Goal: Information Seeking & Learning: Learn about a topic

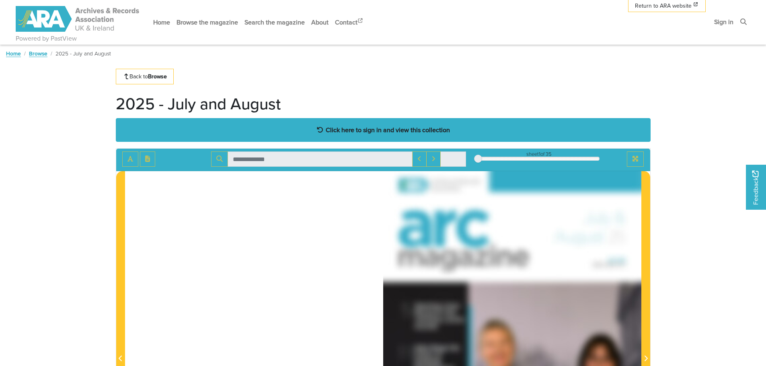
click at [352, 138] on div "Click here to sign in and view this collection" at bounding box center [383, 130] width 535 height 24
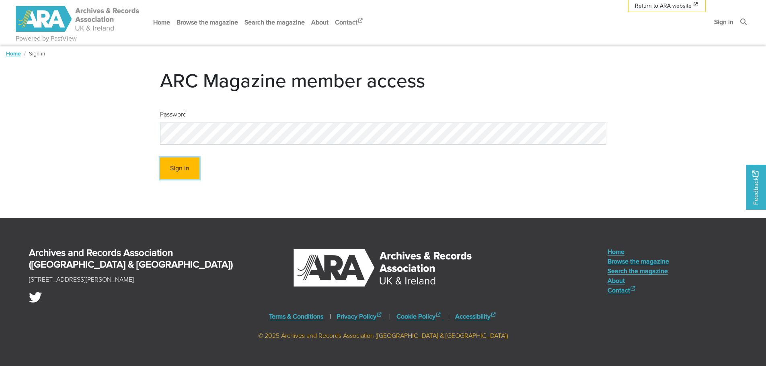
click at [184, 165] on button "Sign In" at bounding box center [179, 169] width 39 height 22
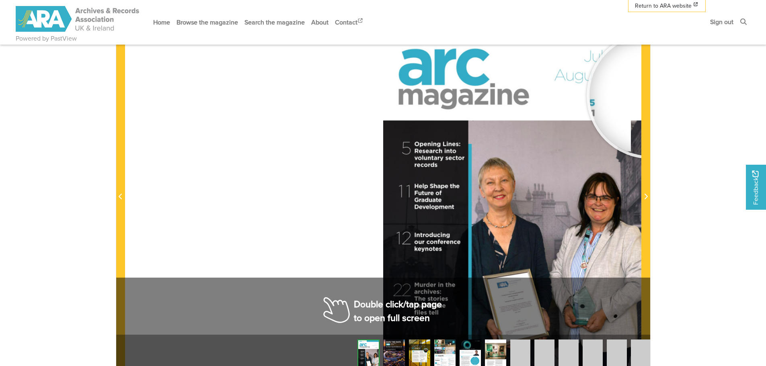
scroll to position [161, 0]
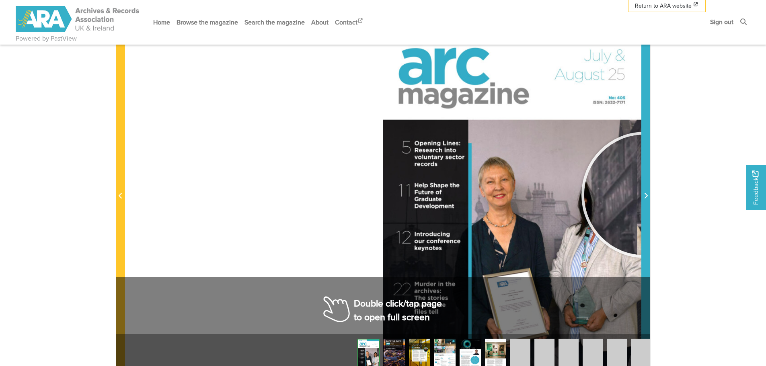
click at [645, 195] on icon "Next Page" at bounding box center [646, 196] width 4 height 6
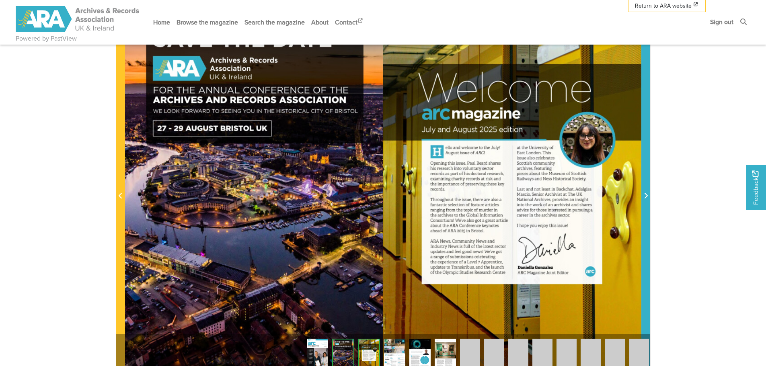
click at [645, 195] on icon "Next Page" at bounding box center [646, 196] width 4 height 6
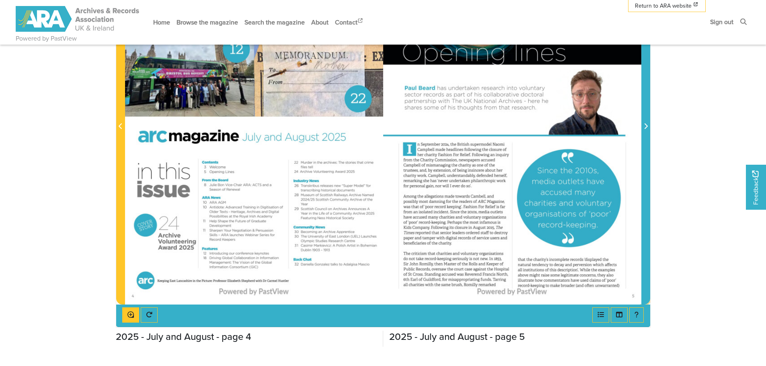
scroll to position [241, 0]
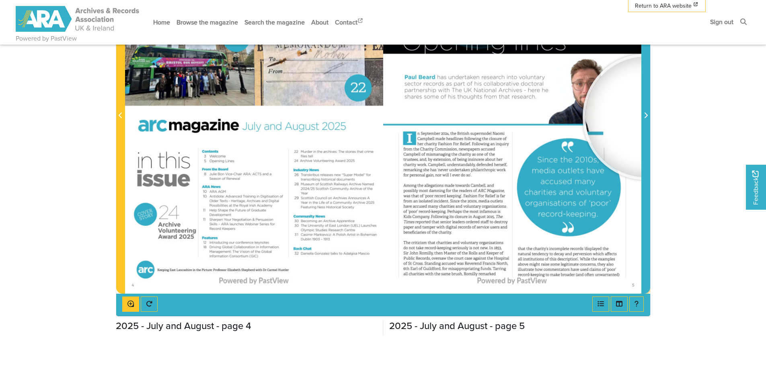
click at [646, 117] on icon "Next Page" at bounding box center [645, 116] width 3 height 6
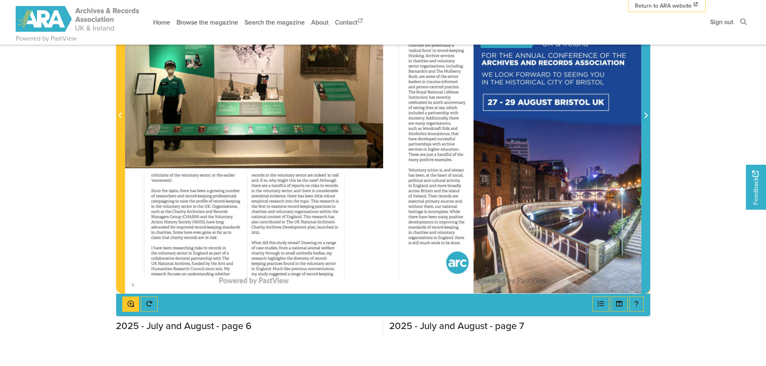
click at [646, 117] on icon "Next Page" at bounding box center [645, 116] width 3 height 6
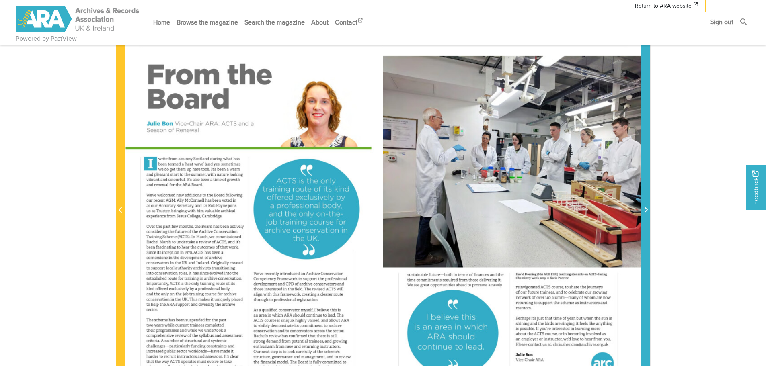
scroll to position [161, 0]
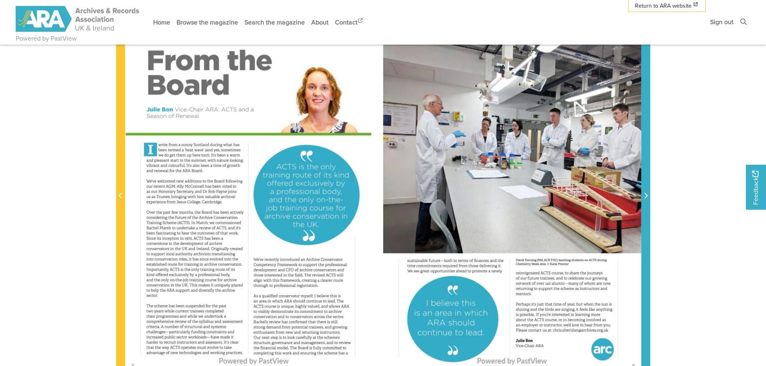
click at [644, 195] on icon "Next Page" at bounding box center [646, 196] width 4 height 6
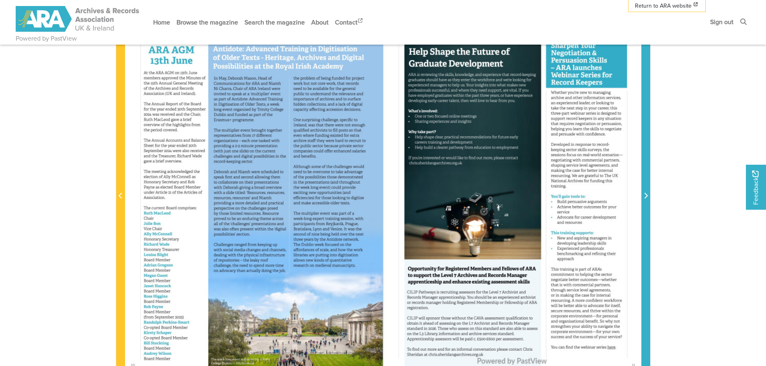
click at [644, 195] on icon "Next Page" at bounding box center [646, 196] width 4 height 6
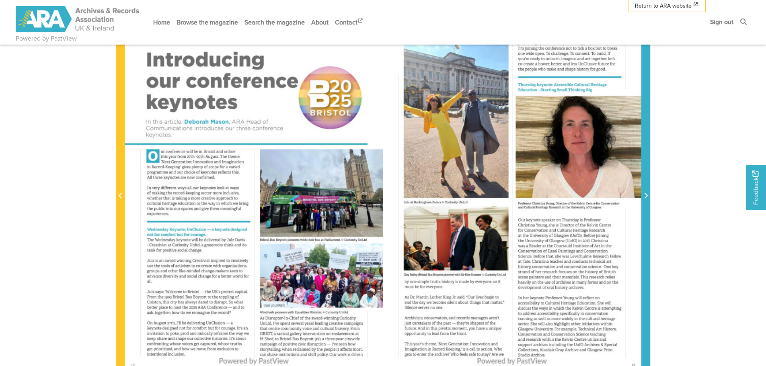
drag, startPoint x: 644, startPoint y: 195, endPoint x: 674, endPoint y: 213, distance: 35.0
click at [674, 213] on body "Powered by PastView Menu" at bounding box center [383, 240] width 766 height 802
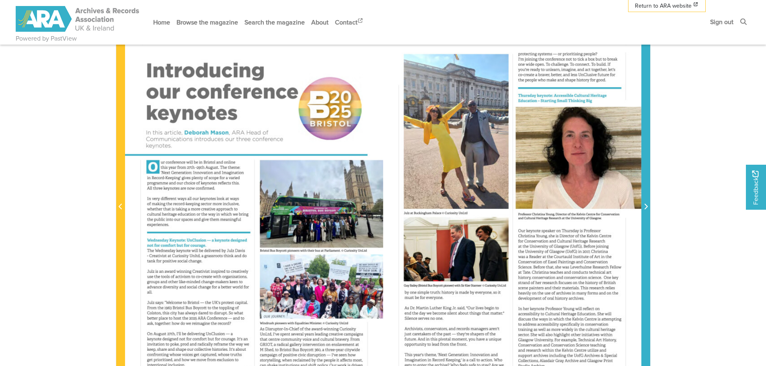
scroll to position [161, 0]
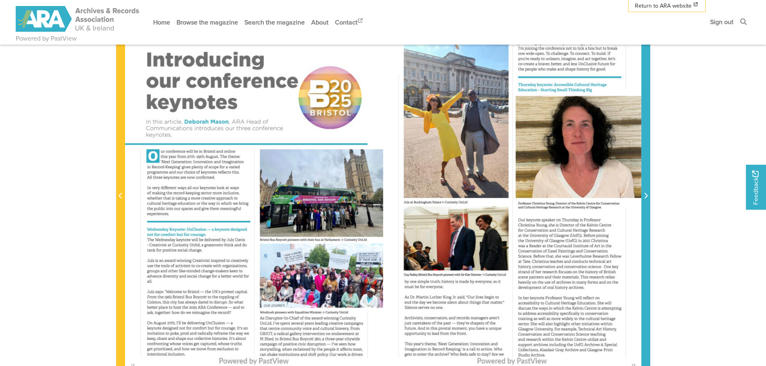
click at [647, 196] on icon "Next Page" at bounding box center [645, 196] width 3 height 6
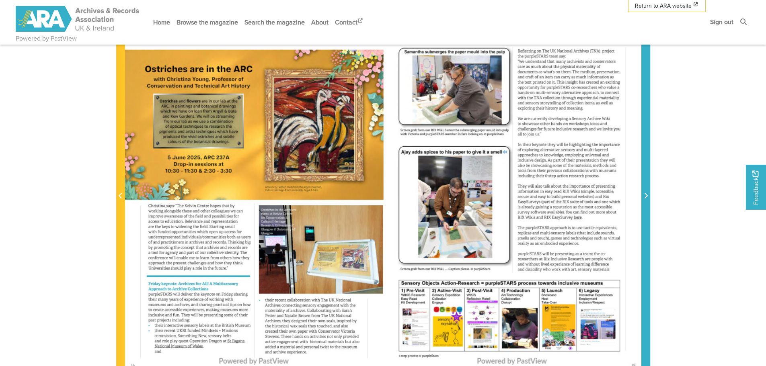
click at [647, 196] on icon "Next Page" at bounding box center [645, 196] width 3 height 6
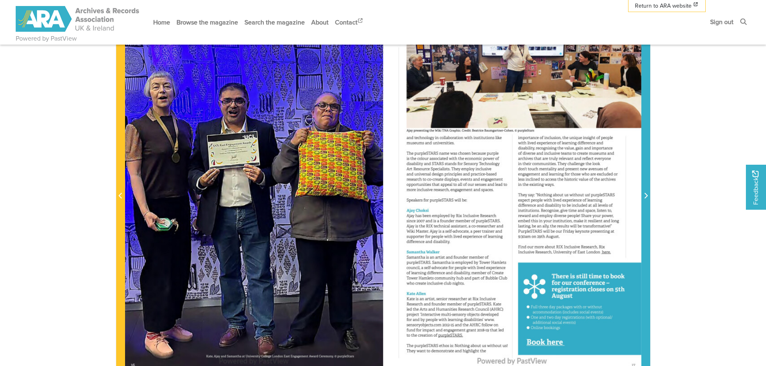
click at [647, 196] on icon "Next Page" at bounding box center [645, 196] width 3 height 6
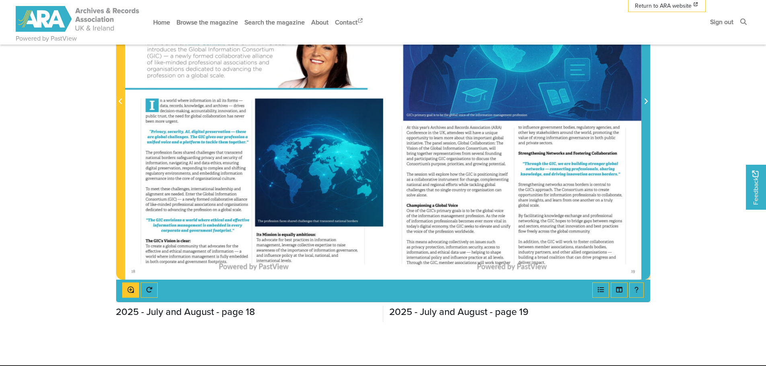
scroll to position [241, 0]
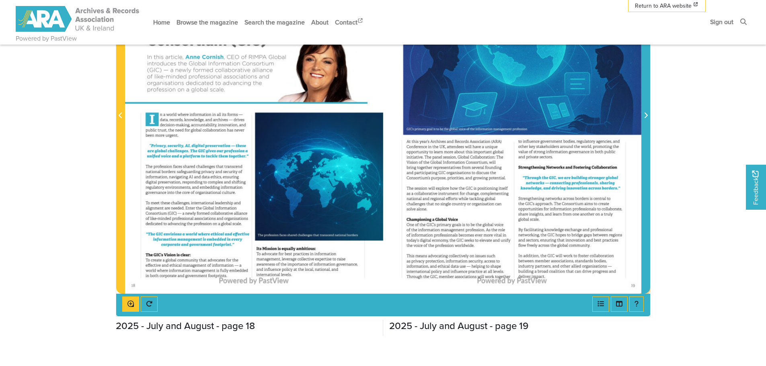
click at [645, 116] on icon "Next Page" at bounding box center [646, 115] width 4 height 6
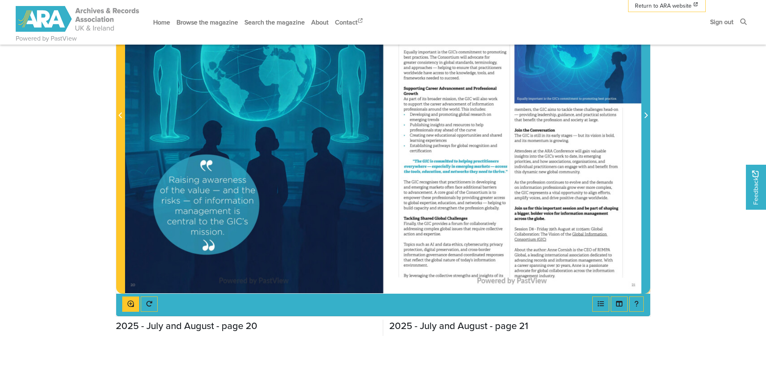
click at [645, 116] on icon "Next Page" at bounding box center [646, 115] width 4 height 6
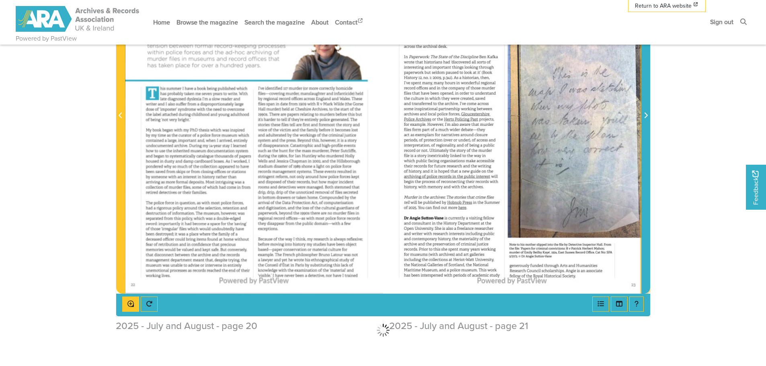
click at [645, 116] on icon "Next Page" at bounding box center [646, 115] width 4 height 6
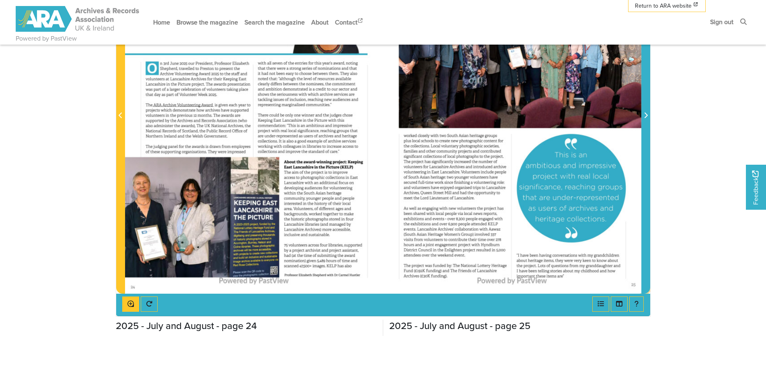
click at [645, 116] on icon "Next Page" at bounding box center [646, 115] width 4 height 6
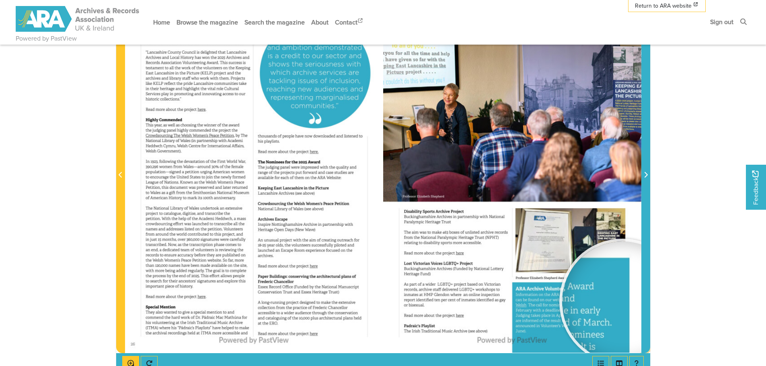
scroll to position [201, 0]
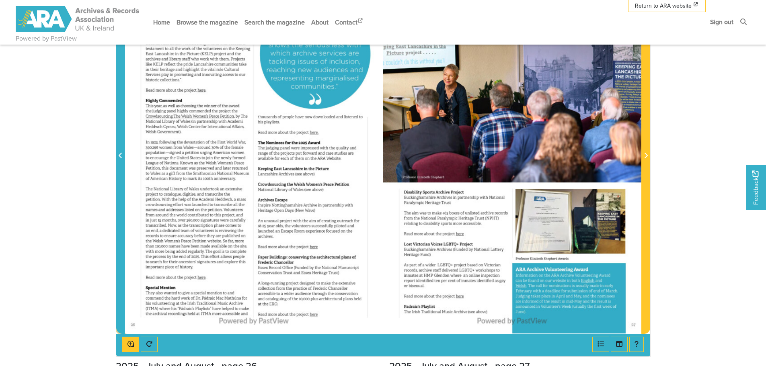
click at [120, 157] on icon "Previous Page" at bounding box center [121, 155] width 4 height 6
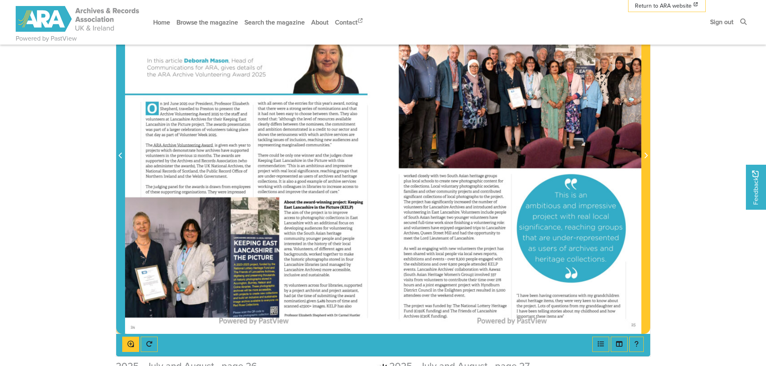
click at [120, 156] on icon "Previous Page" at bounding box center [121, 155] width 4 height 6
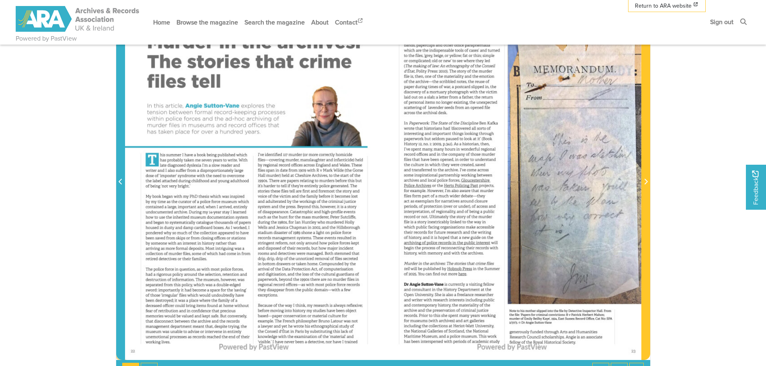
scroll to position [161, 0]
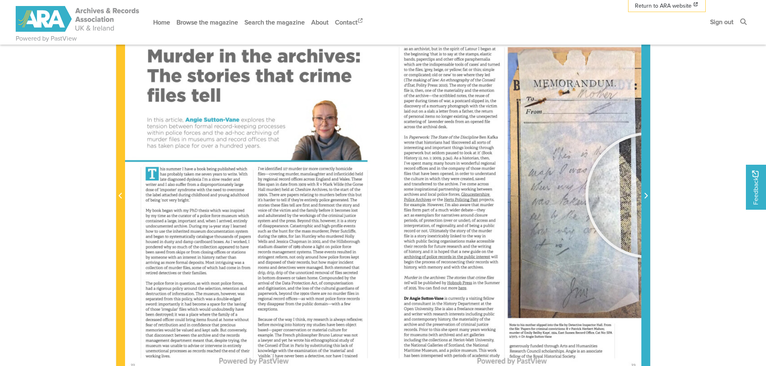
click at [649, 195] on span "Next Page" at bounding box center [646, 196] width 8 height 10
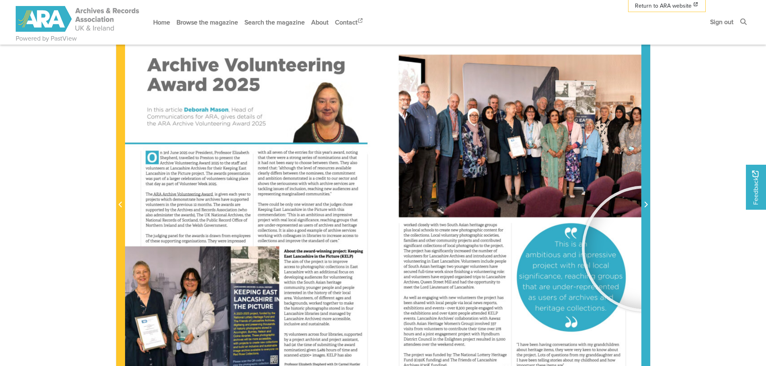
scroll to position [121, 0]
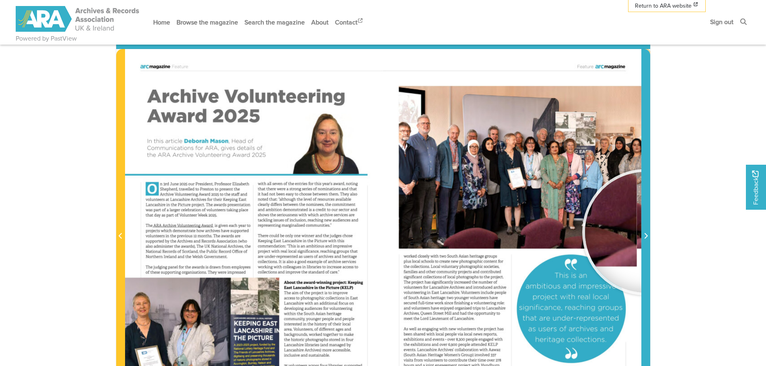
click at [646, 232] on span "Next Page" at bounding box center [646, 237] width 8 height 10
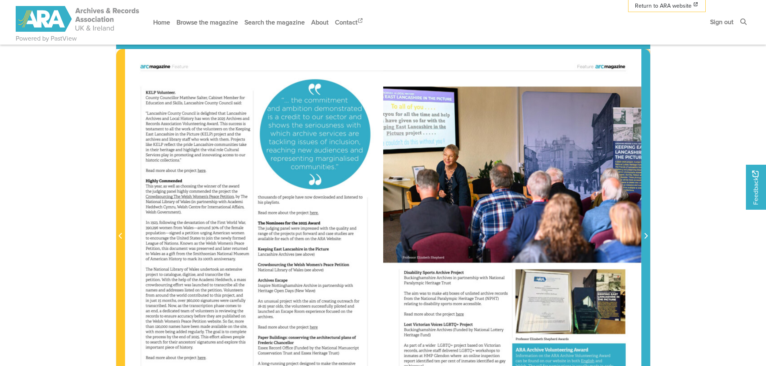
click at [648, 237] on span "Next Page" at bounding box center [646, 237] width 8 height 10
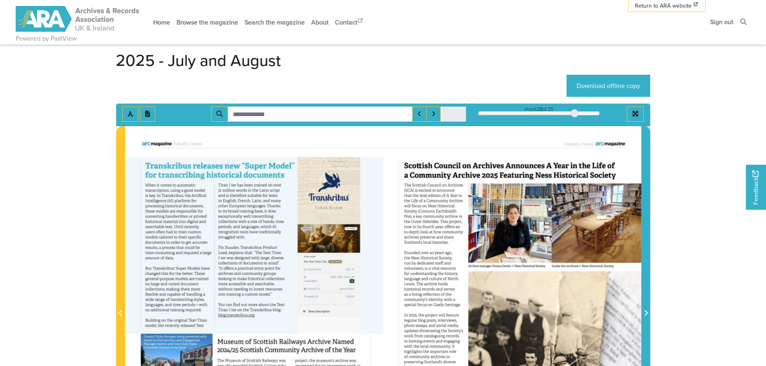
scroll to position [40, 0]
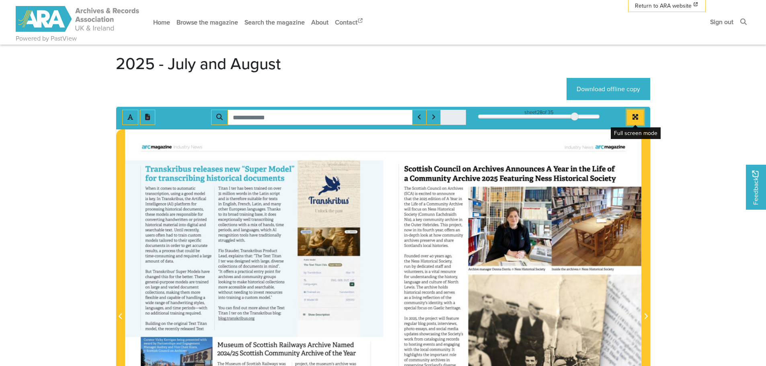
click at [634, 115] on icon "Full screen mode" at bounding box center [635, 117] width 6 height 6
